Goal: Find contact information: Find contact information

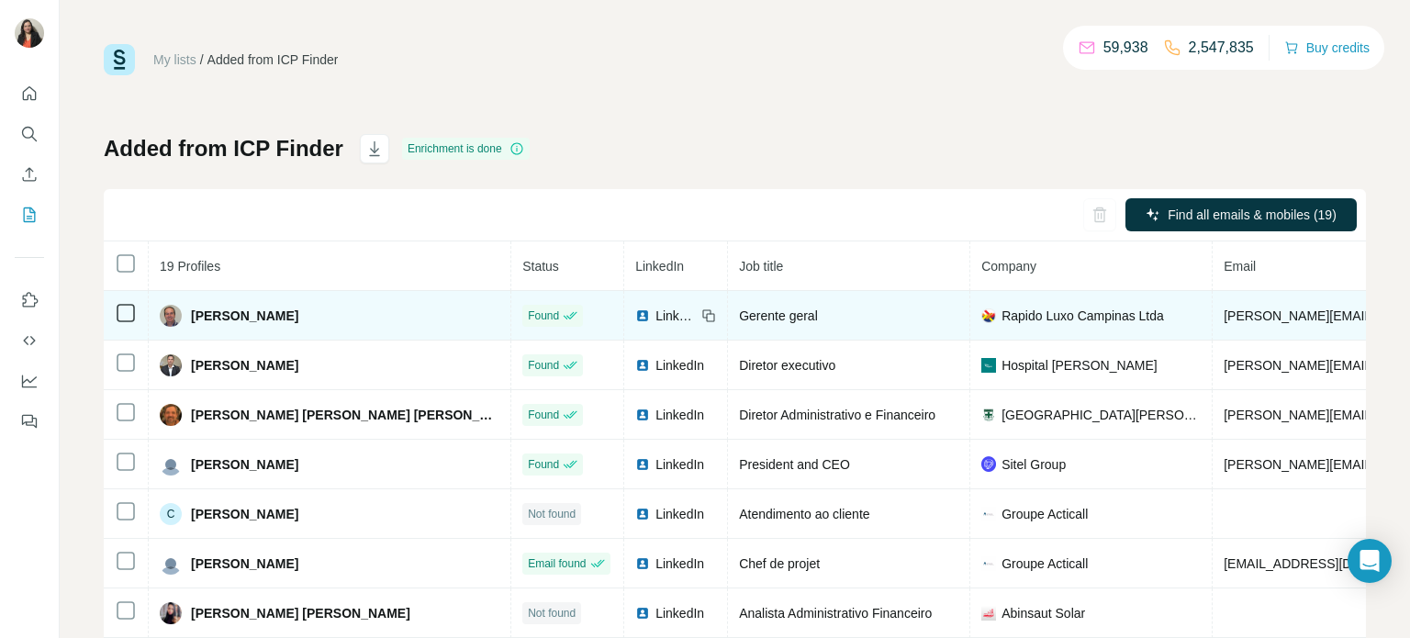
click at [739, 308] on div "Gerente geral" at bounding box center [848, 316] width 219 height 18
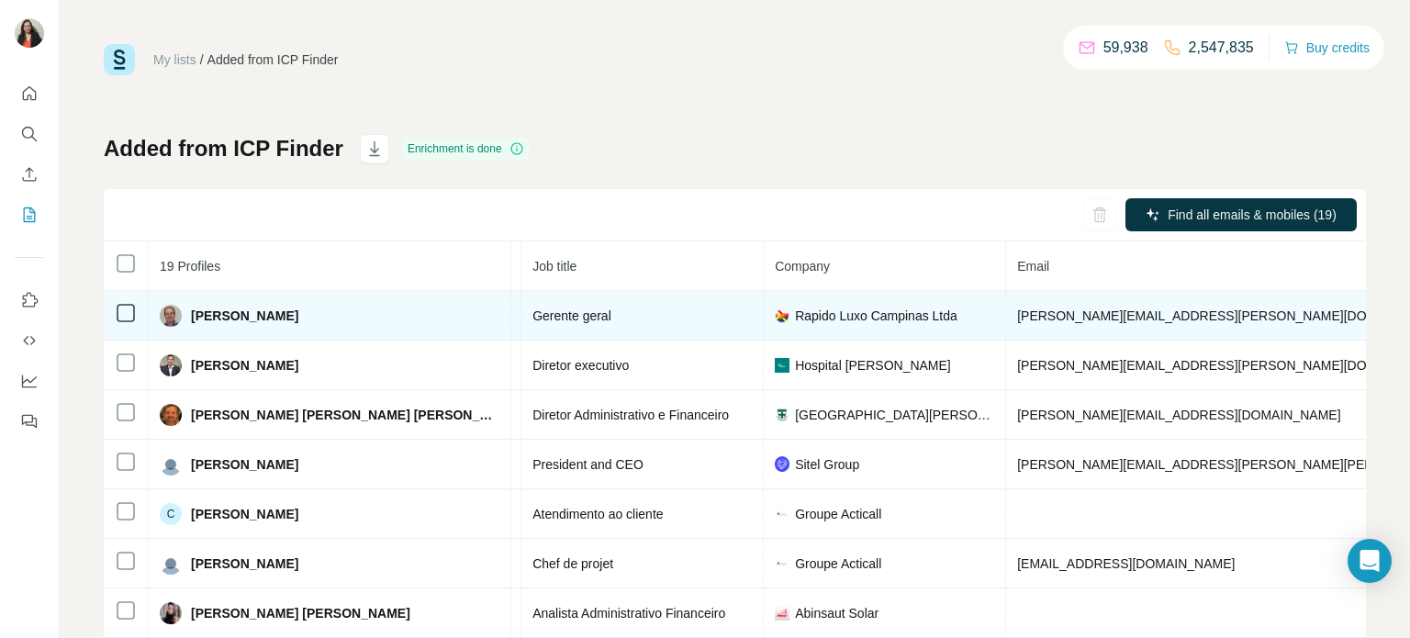
scroll to position [0, 170]
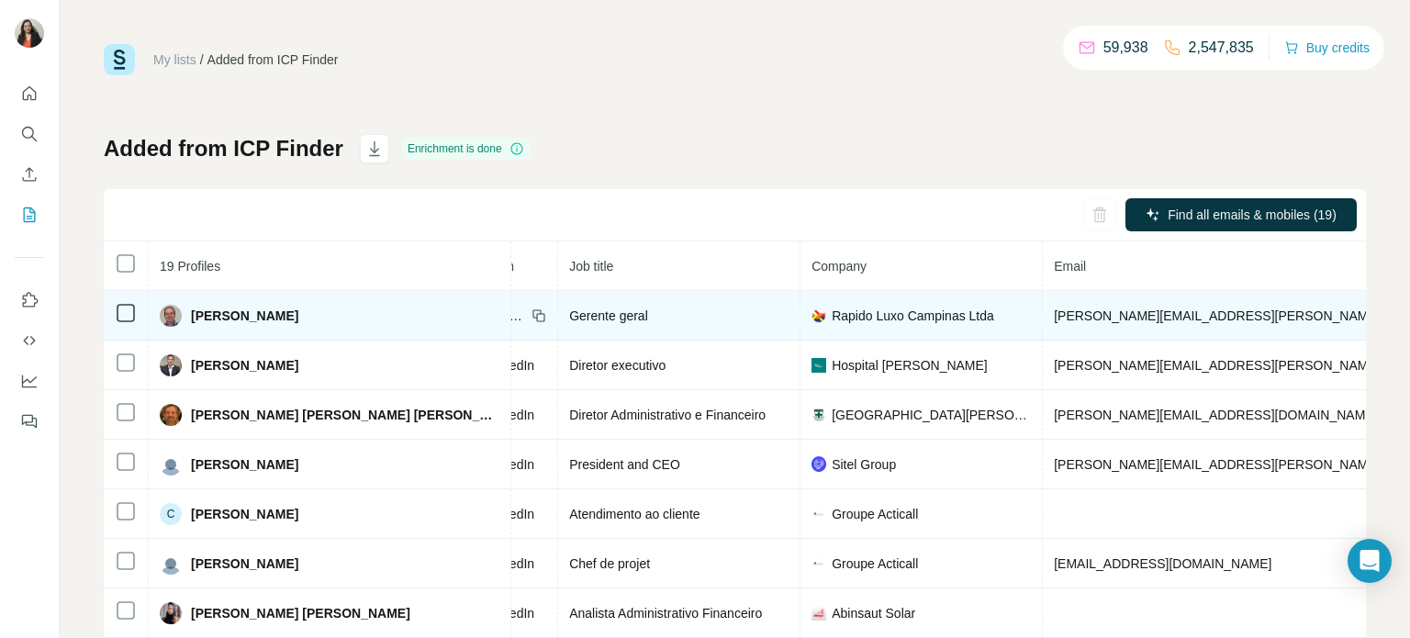
drag, startPoint x: 347, startPoint y: 312, endPoint x: 235, endPoint y: 317, distance: 112.1
click at [189, 315] on div "[PERSON_NAME]" at bounding box center [330, 316] width 340 height 22
copy span "[PERSON_NAME]"
drag, startPoint x: 546, startPoint y: 321, endPoint x: 460, endPoint y: 313, distance: 86.7
click at [569, 307] on div "Gerente geral" at bounding box center [678, 316] width 219 height 18
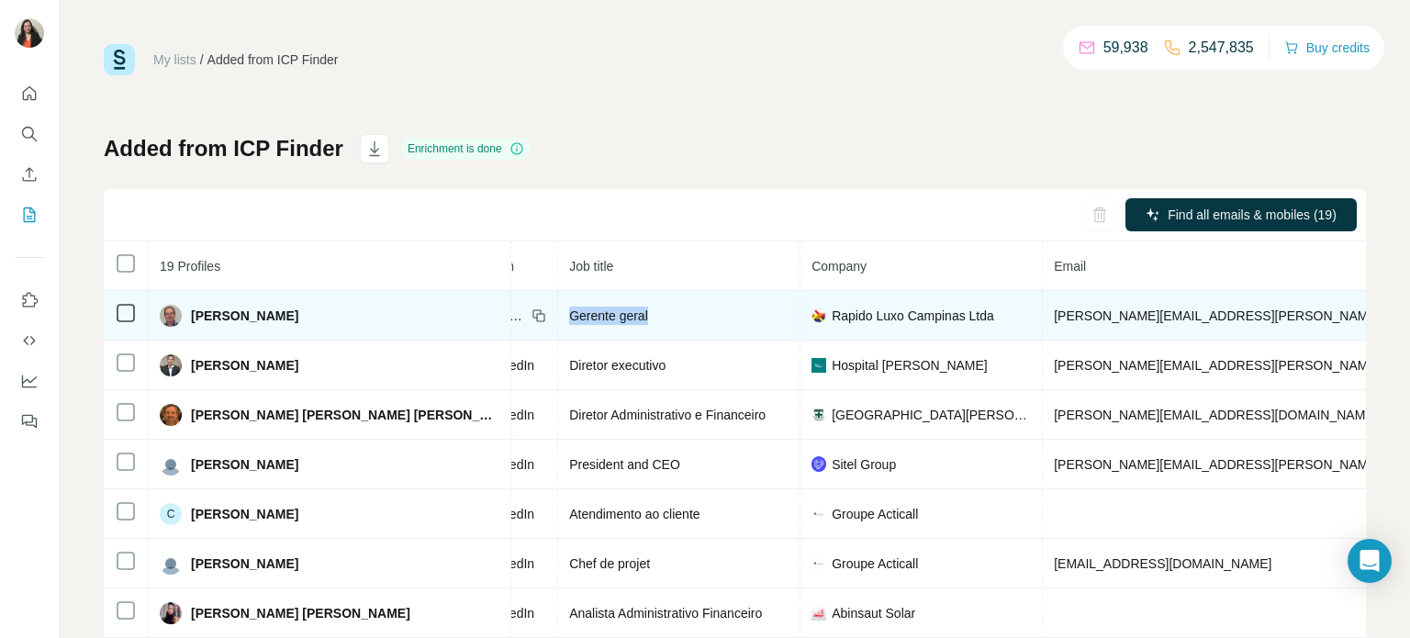
copy span "Gerente geral"
click at [531, 318] on icon at bounding box center [538, 315] width 15 height 15
drag, startPoint x: 1158, startPoint y: 313, endPoint x: 985, endPoint y: 321, distance: 173.7
click at [1043, 311] on td "[PERSON_NAME][EMAIL_ADDRESS][PERSON_NAME][DOMAIN_NAME]" at bounding box center [1322, 316] width 558 height 50
click at [1158, 320] on td "[PERSON_NAME][EMAIL_ADDRESS][PERSON_NAME][DOMAIN_NAME]" at bounding box center [1322, 316] width 558 height 50
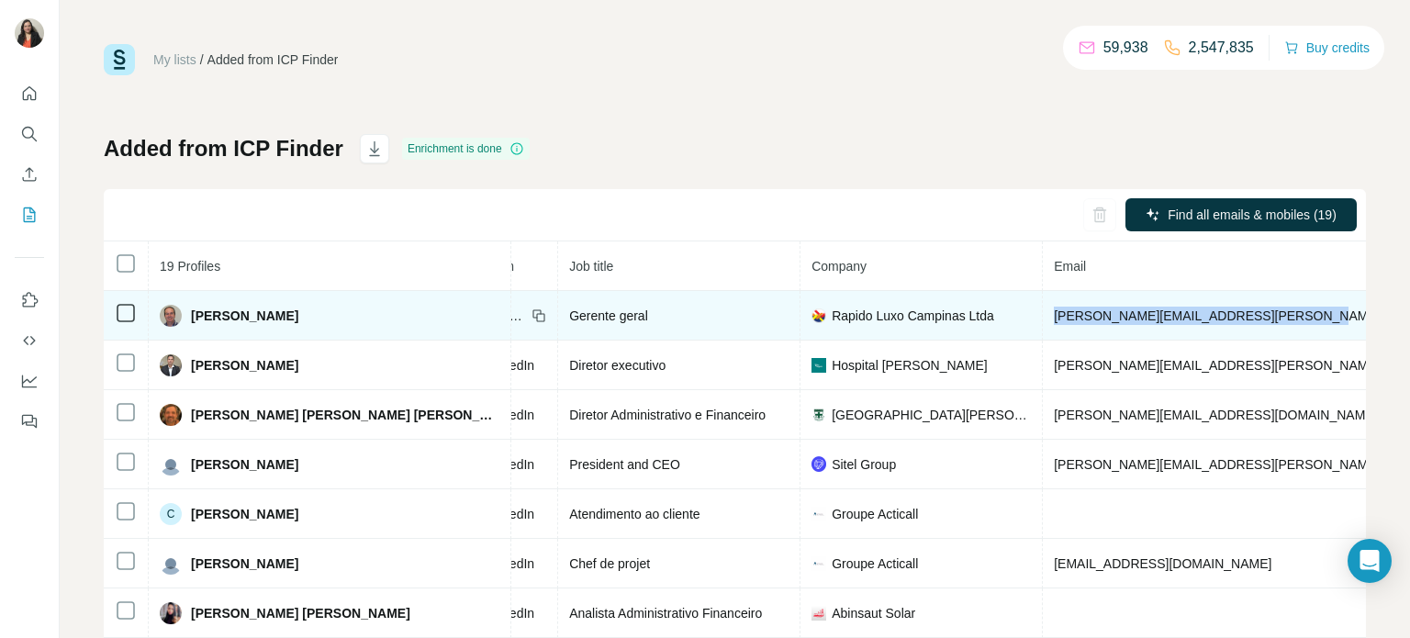
drag, startPoint x: 1159, startPoint y: 315, endPoint x: 908, endPoint y: 316, distance: 251.5
click at [1043, 316] on td "[PERSON_NAME][EMAIL_ADDRESS][PERSON_NAME][DOMAIN_NAME]" at bounding box center [1322, 316] width 558 height 50
copy span "[PERSON_NAME][EMAIL_ADDRESS][PERSON_NAME][DOMAIN_NAME]"
drag, startPoint x: 1297, startPoint y: 314, endPoint x: 1180, endPoint y: 321, distance: 116.8
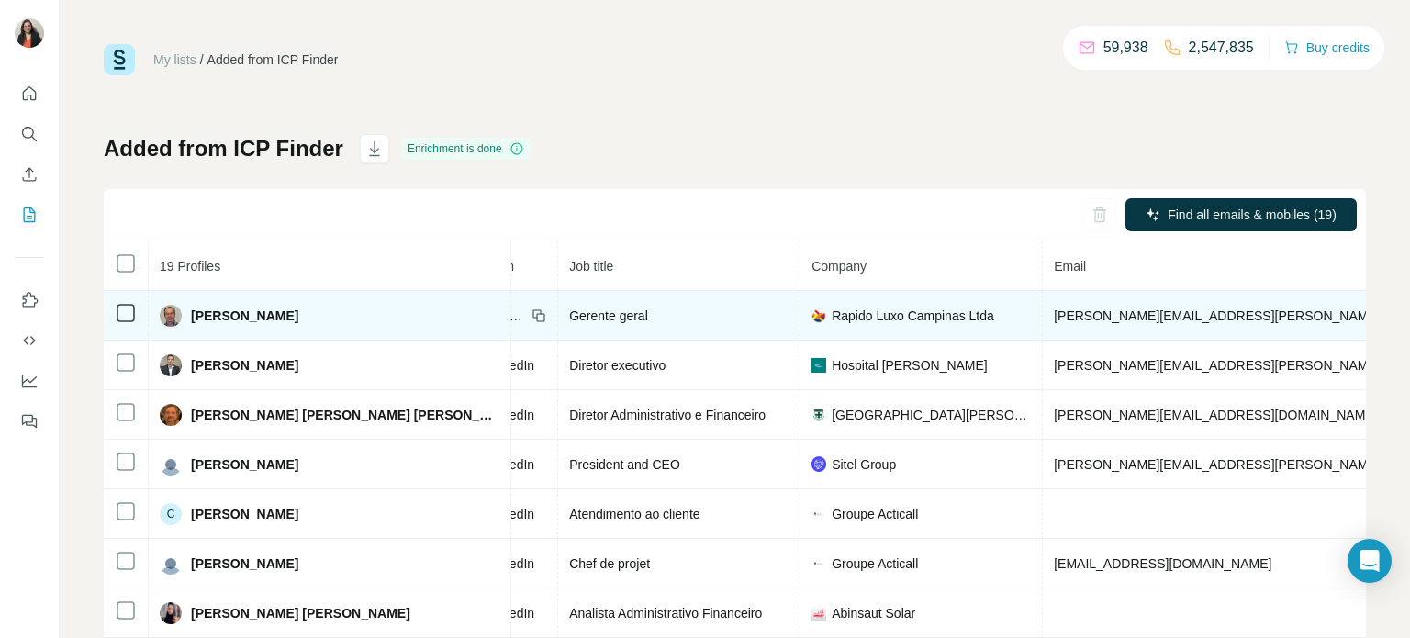
copy span "[PHONE_NUMBER]"
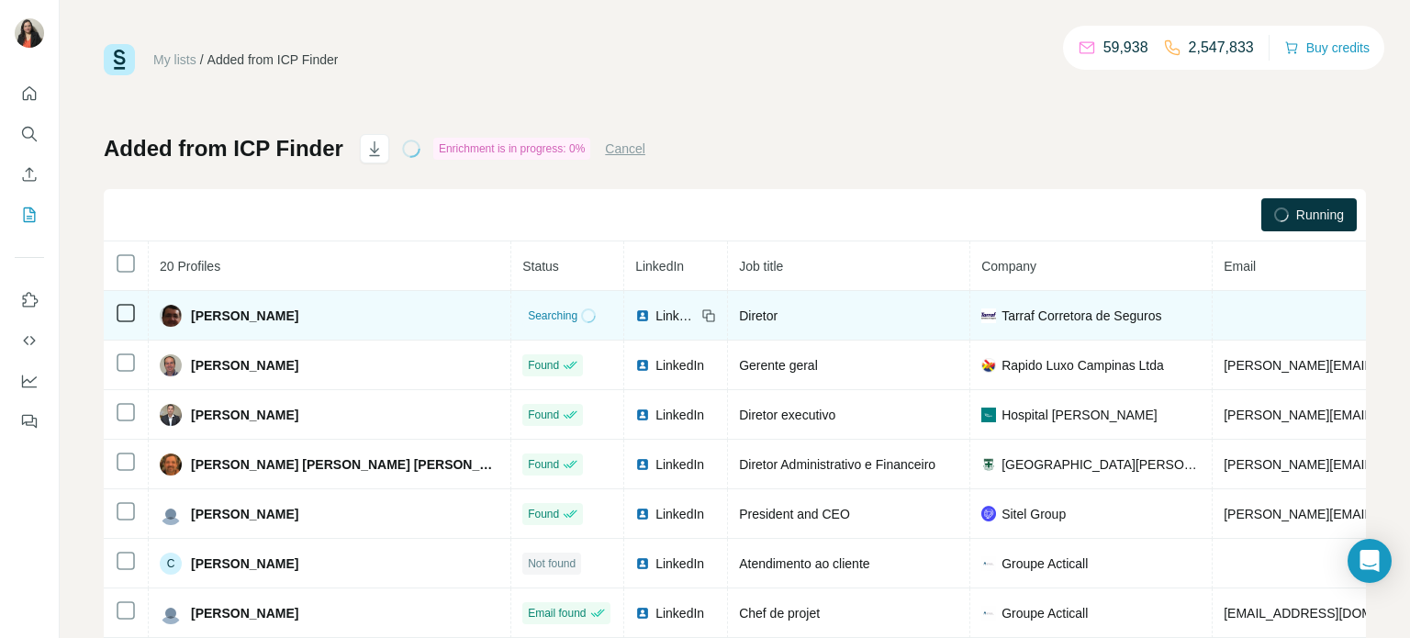
drag, startPoint x: 318, startPoint y: 320, endPoint x: 189, endPoint y: 315, distance: 128.6
click at [189, 315] on div "[PERSON_NAME]" at bounding box center [330, 316] width 340 height 22
copy span "[PERSON_NAME]"
click at [701, 315] on icon at bounding box center [708, 315] width 15 height 15
drag, startPoint x: 663, startPoint y: 325, endPoint x: 593, endPoint y: 322, distance: 69.8
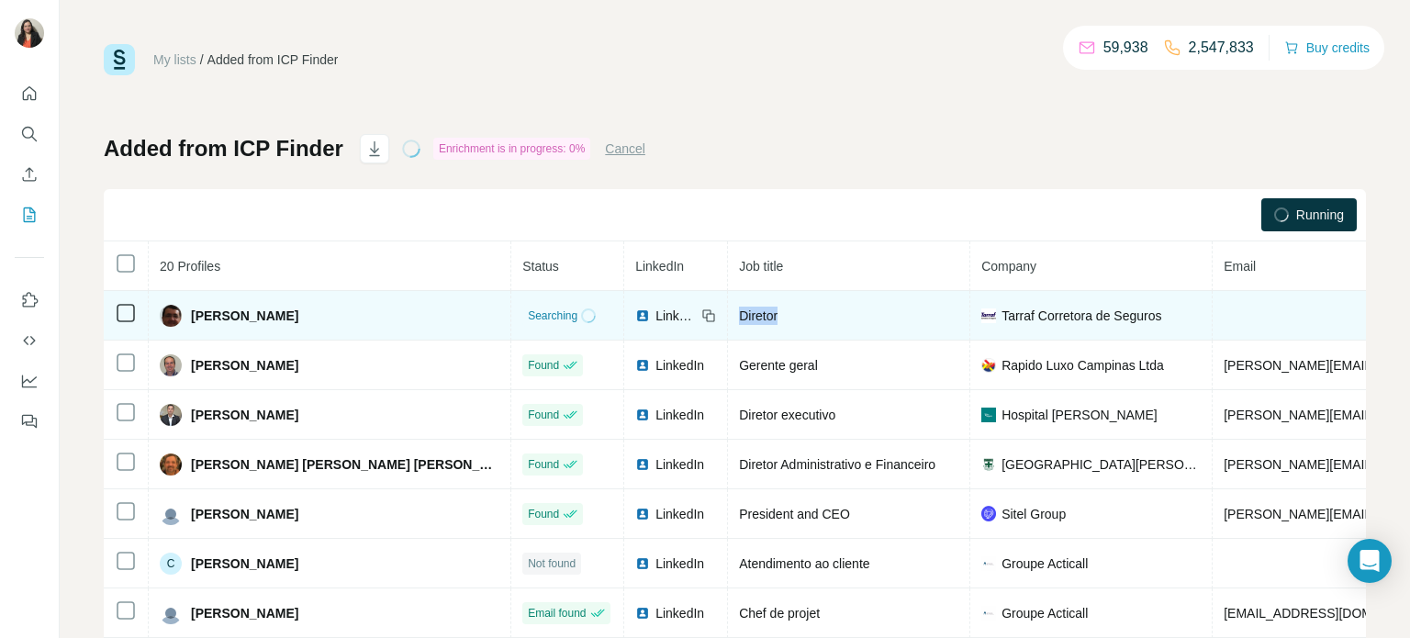
click at [728, 322] on td "Diretor" at bounding box center [849, 316] width 242 height 50
copy span "Diretor"
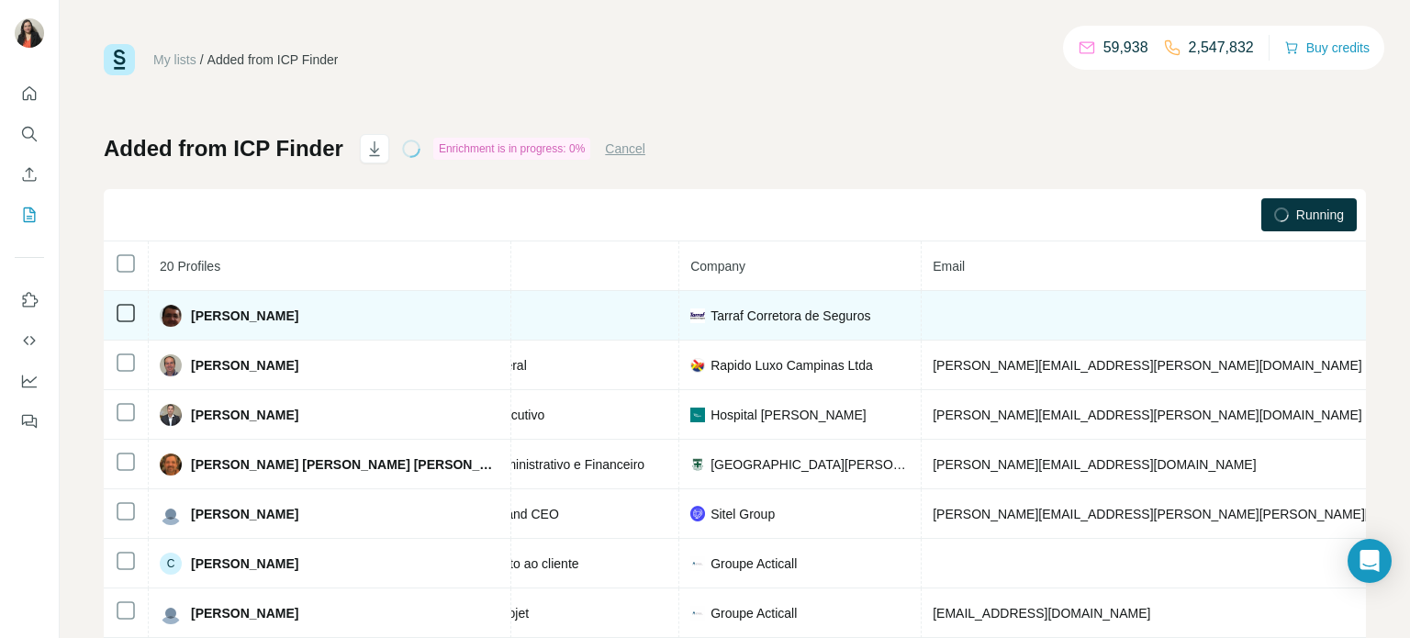
scroll to position [0, 294]
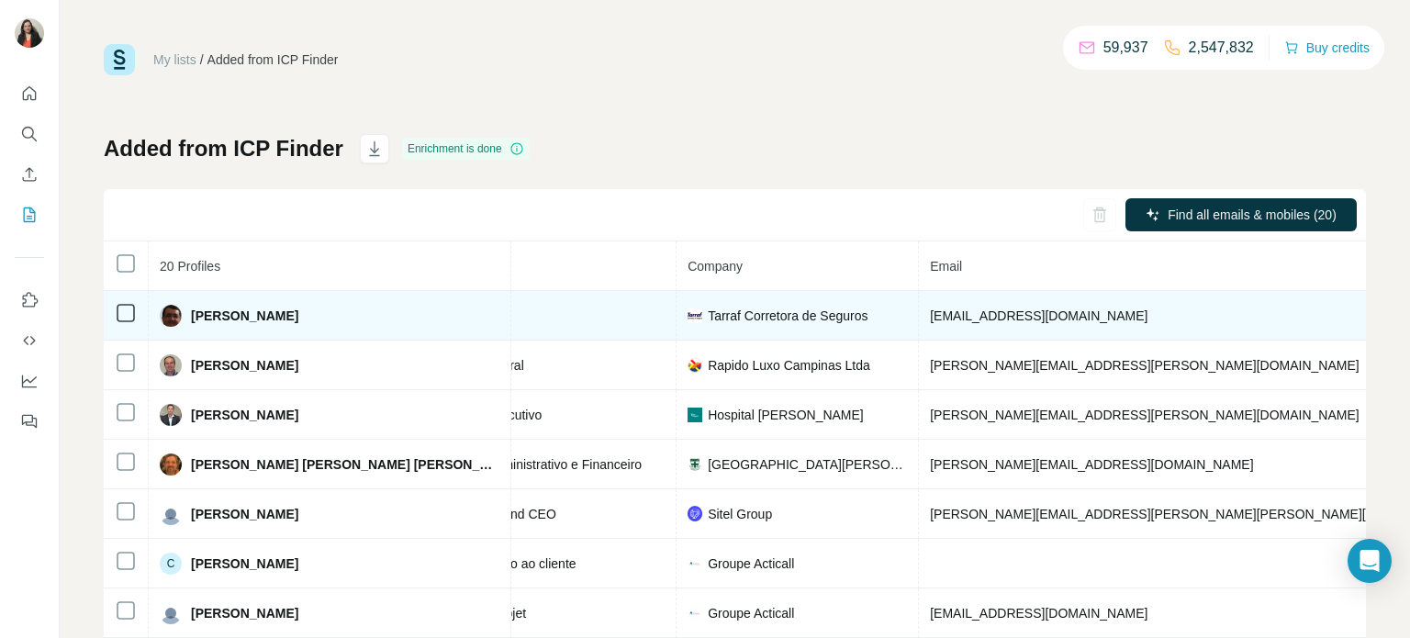
drag, startPoint x: 991, startPoint y: 319, endPoint x: 781, endPoint y: 320, distance: 210.2
click at [919, 320] on td "[EMAIL_ADDRESS][DOMAIN_NAME]" at bounding box center [1198, 316] width 558 height 50
copy span "[EMAIL_ADDRESS][DOMAIN_NAME]"
drag, startPoint x: 1169, startPoint y: 313, endPoint x: 1062, endPoint y: 316, distance: 107.4
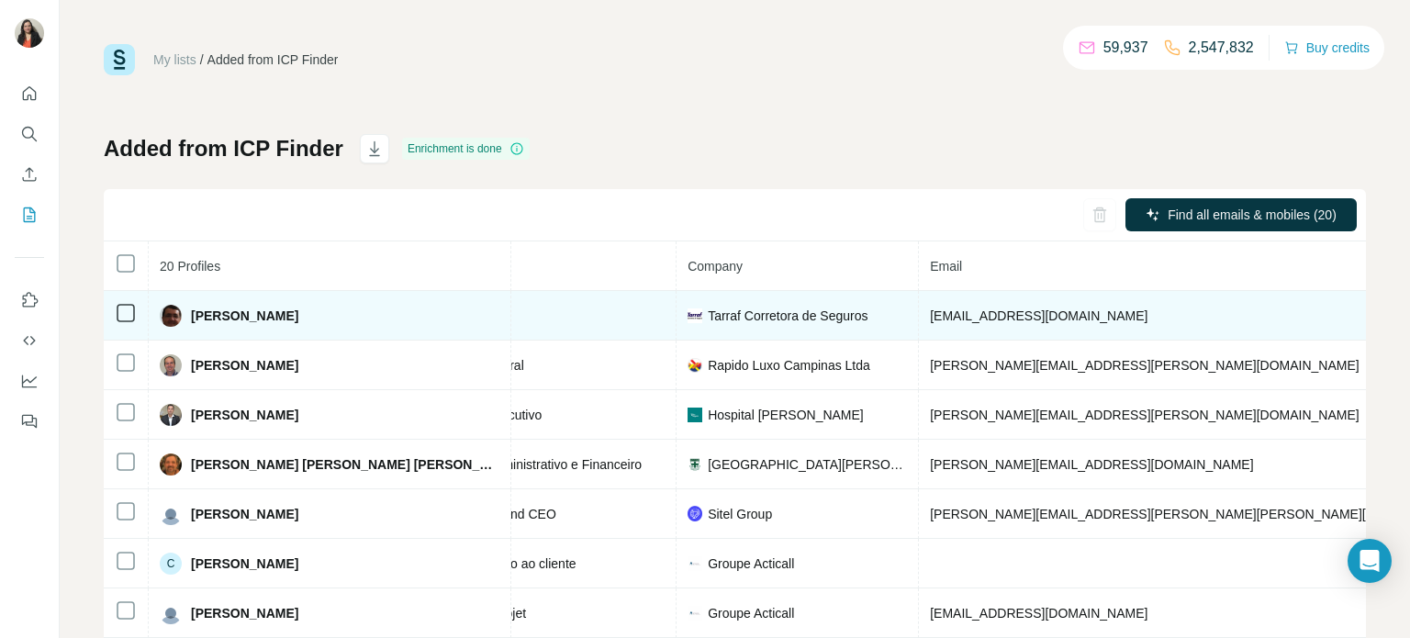
copy span "[PHONE_NUMBER]"
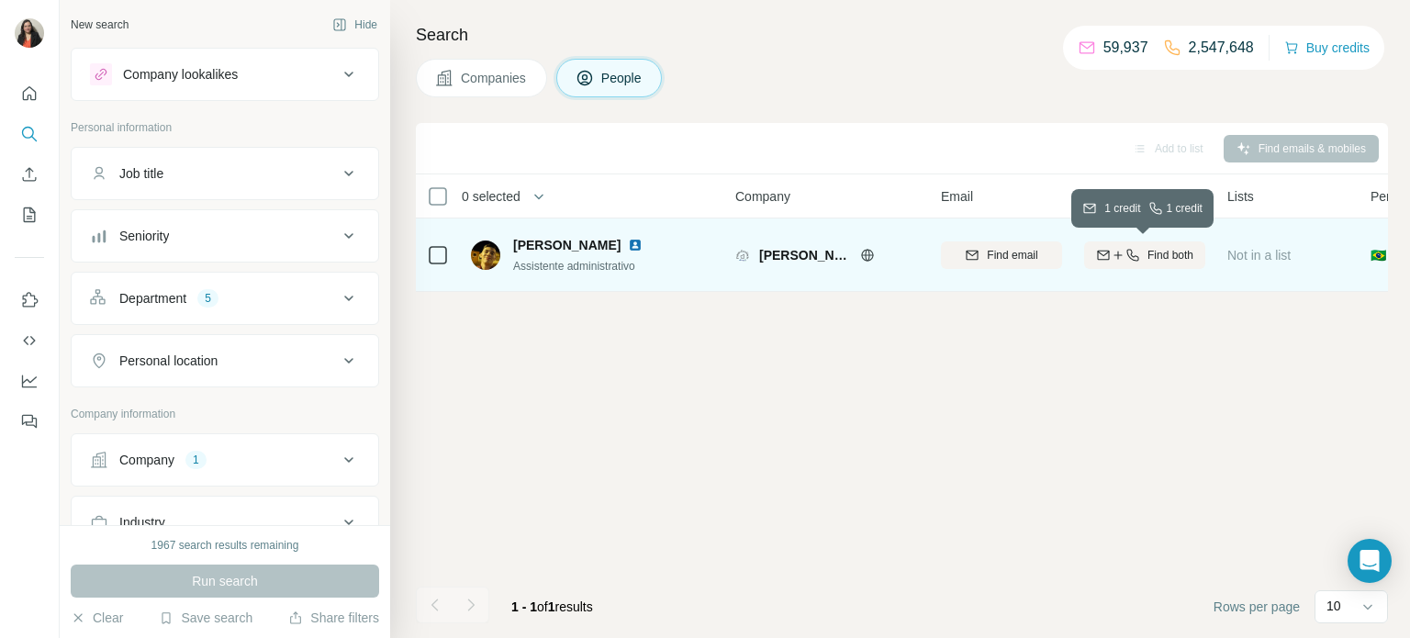
click at [1154, 258] on span "Find both" at bounding box center [1170, 255] width 46 height 17
click at [1261, 257] on span "1 list" at bounding box center [1266, 253] width 23 height 17
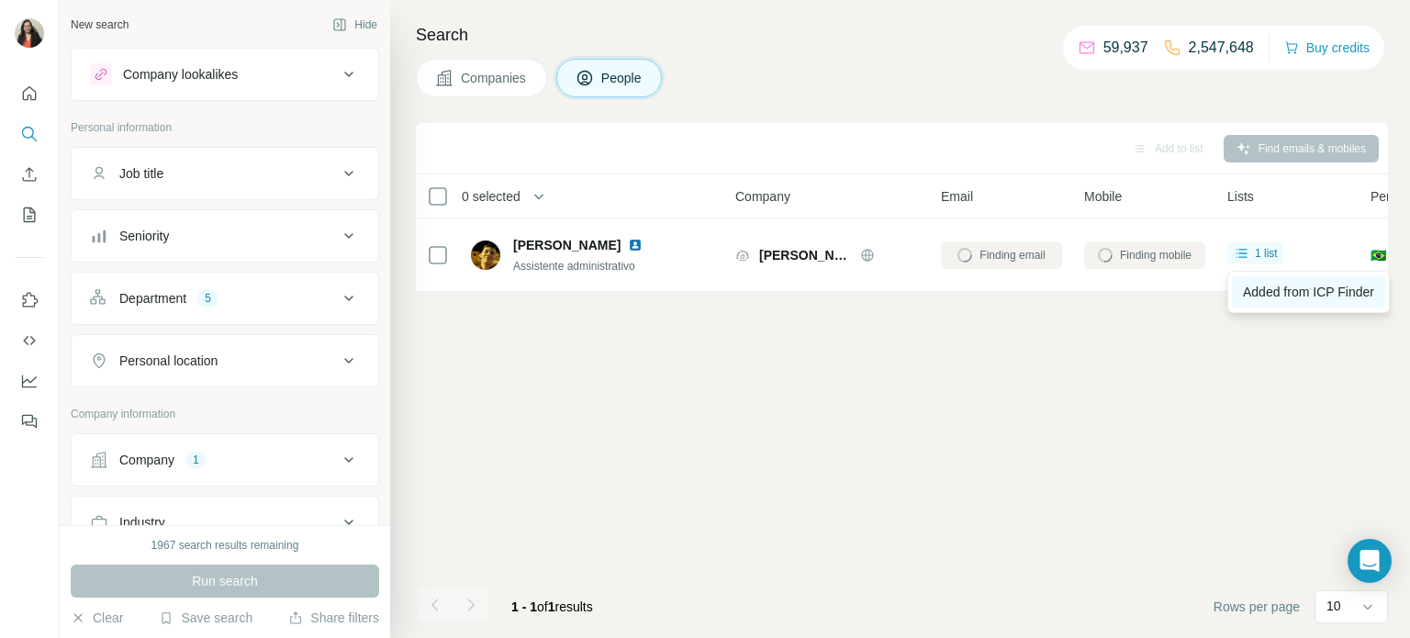
click at [1256, 295] on span "Added from ICP Finder" at bounding box center [1308, 292] width 131 height 15
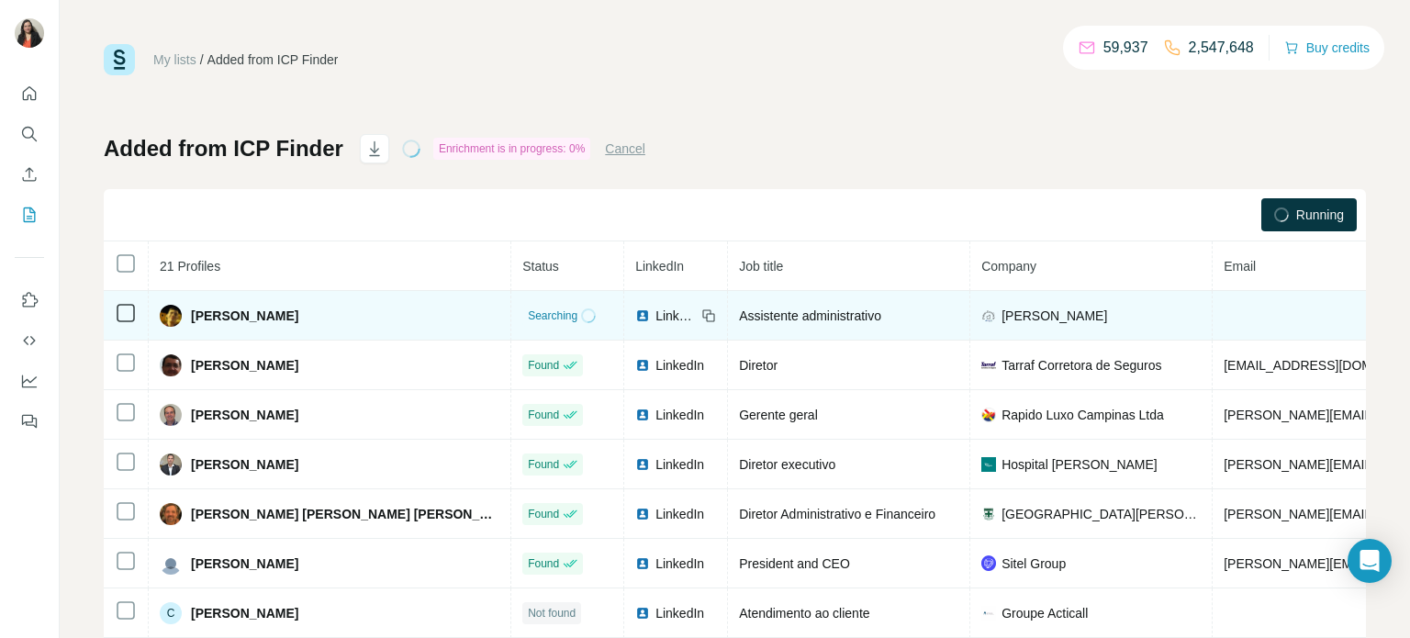
drag, startPoint x: 306, startPoint y: 320, endPoint x: 218, endPoint y: 324, distance: 88.2
click at [184, 324] on div "[PERSON_NAME]" at bounding box center [330, 316] width 340 height 22
copy div "[PERSON_NAME]"
click at [707, 320] on icon at bounding box center [711, 317] width 8 height 8
drag, startPoint x: 767, startPoint y: 321, endPoint x: 598, endPoint y: 315, distance: 169.0
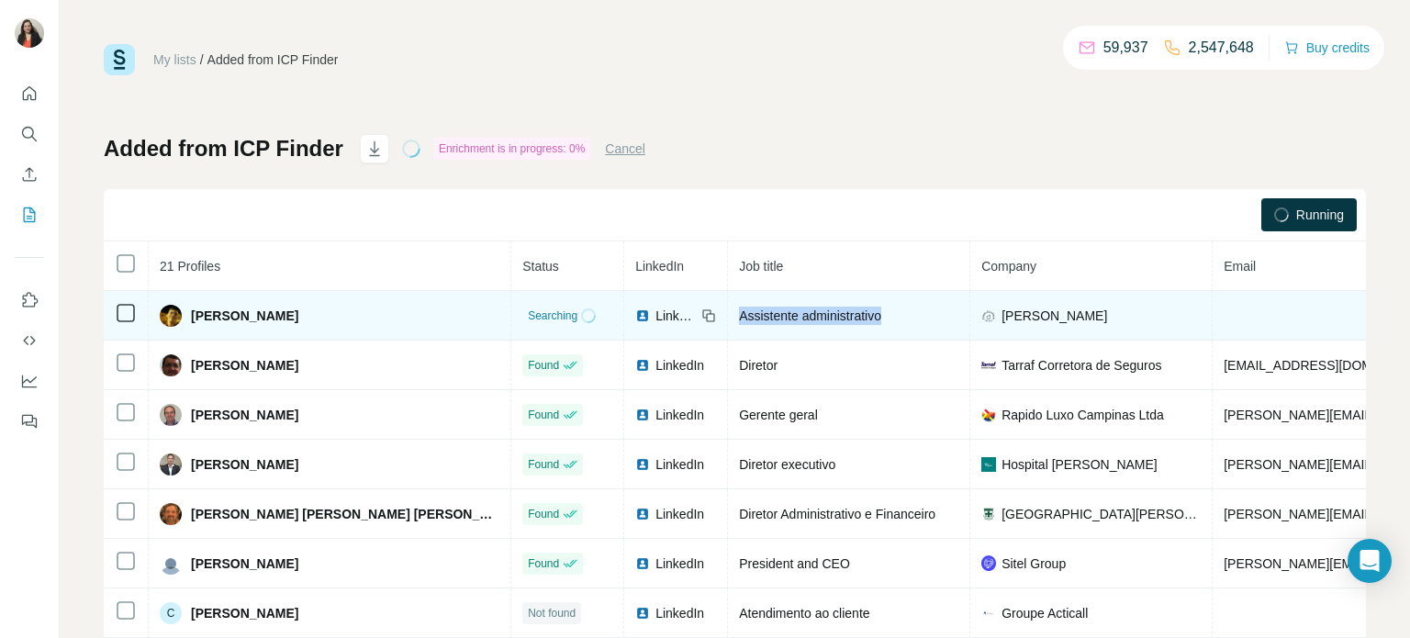
click at [739, 315] on div "Assistente administrativo" at bounding box center [848, 316] width 219 height 18
copy span "Assistente administrativo"
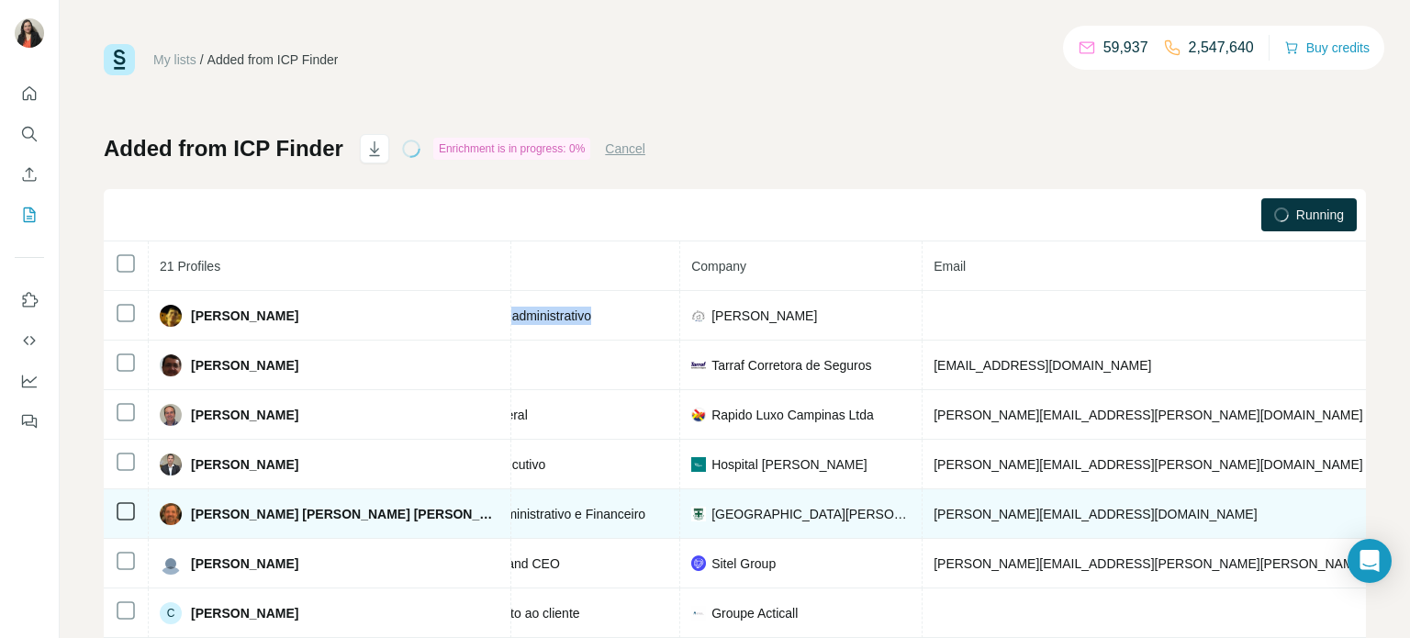
scroll to position [0, 330]
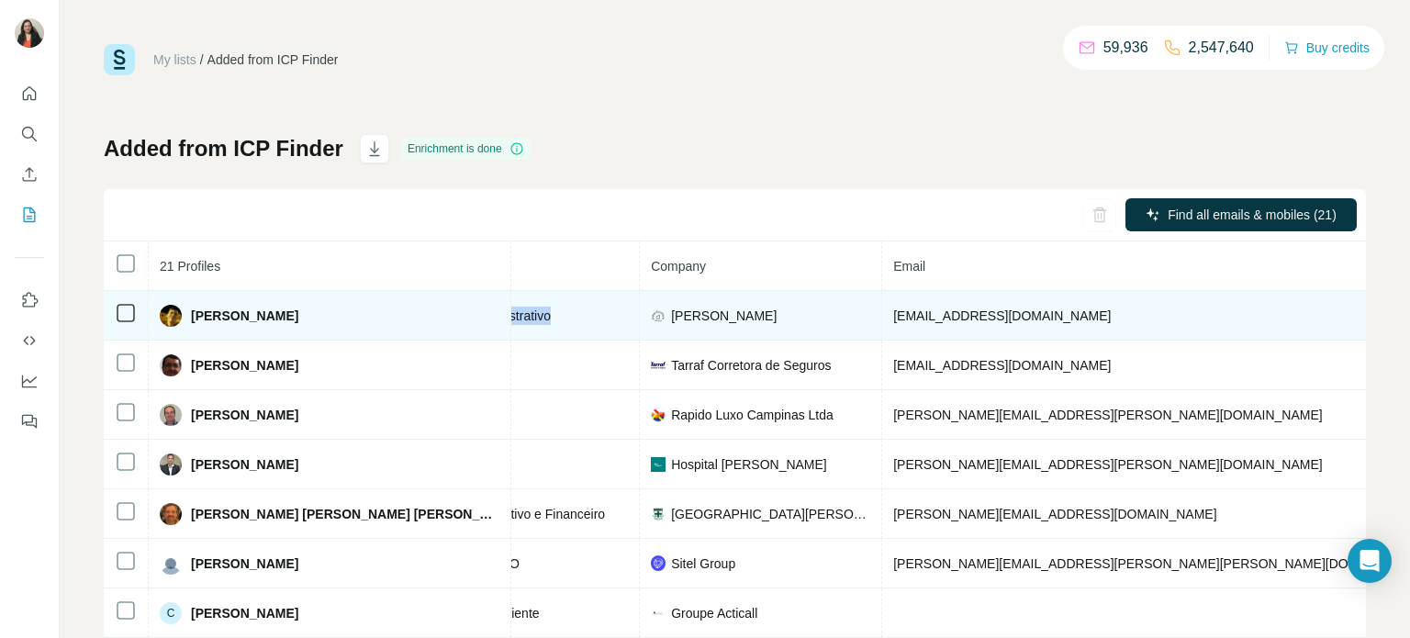
drag, startPoint x: 950, startPoint y: 317, endPoint x: 719, endPoint y: 331, distance: 231.8
click at [719, 331] on tr "Henrick Taylor Email found LinkedIn Assistente administrativo Usina Alvorada ta…" at bounding box center [852, 316] width 2159 height 50
copy tr "taylorh@institutomix.com.br"
drag, startPoint x: 1301, startPoint y: 317, endPoint x: 1164, endPoint y: 317, distance: 136.8
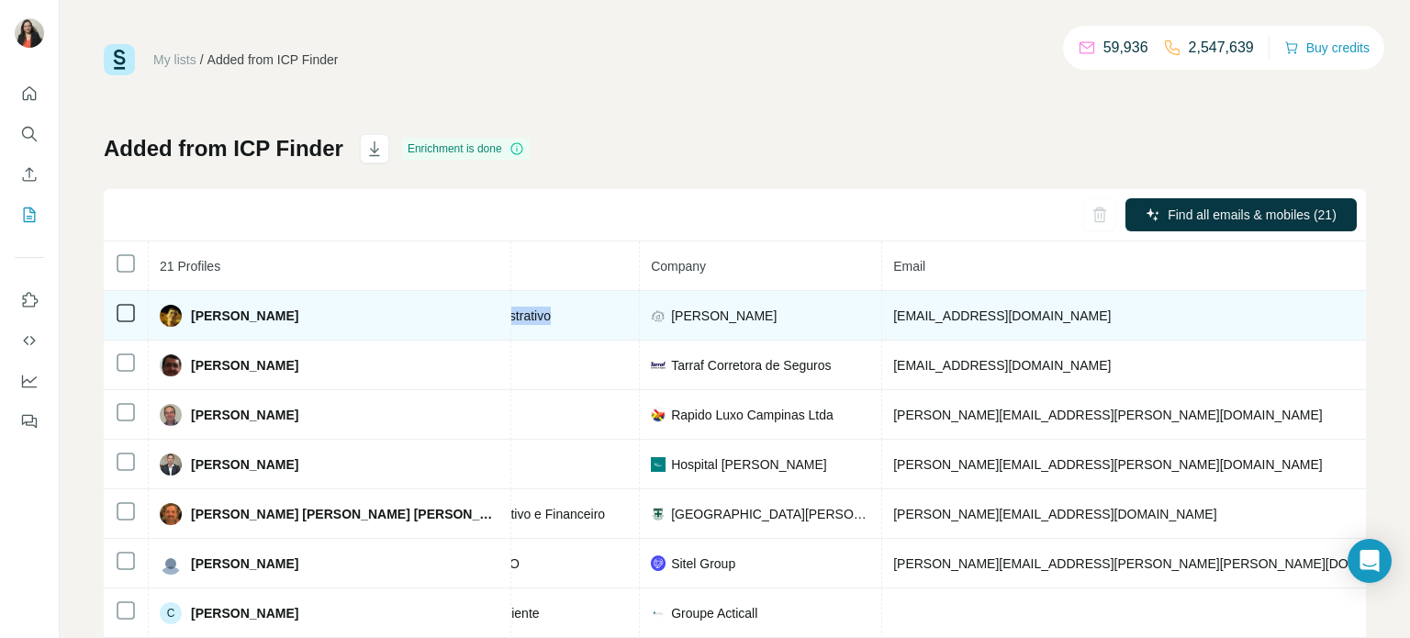
copy span "usinaalvorada.com.br"
